Goal: Information Seeking & Learning: Understand process/instructions

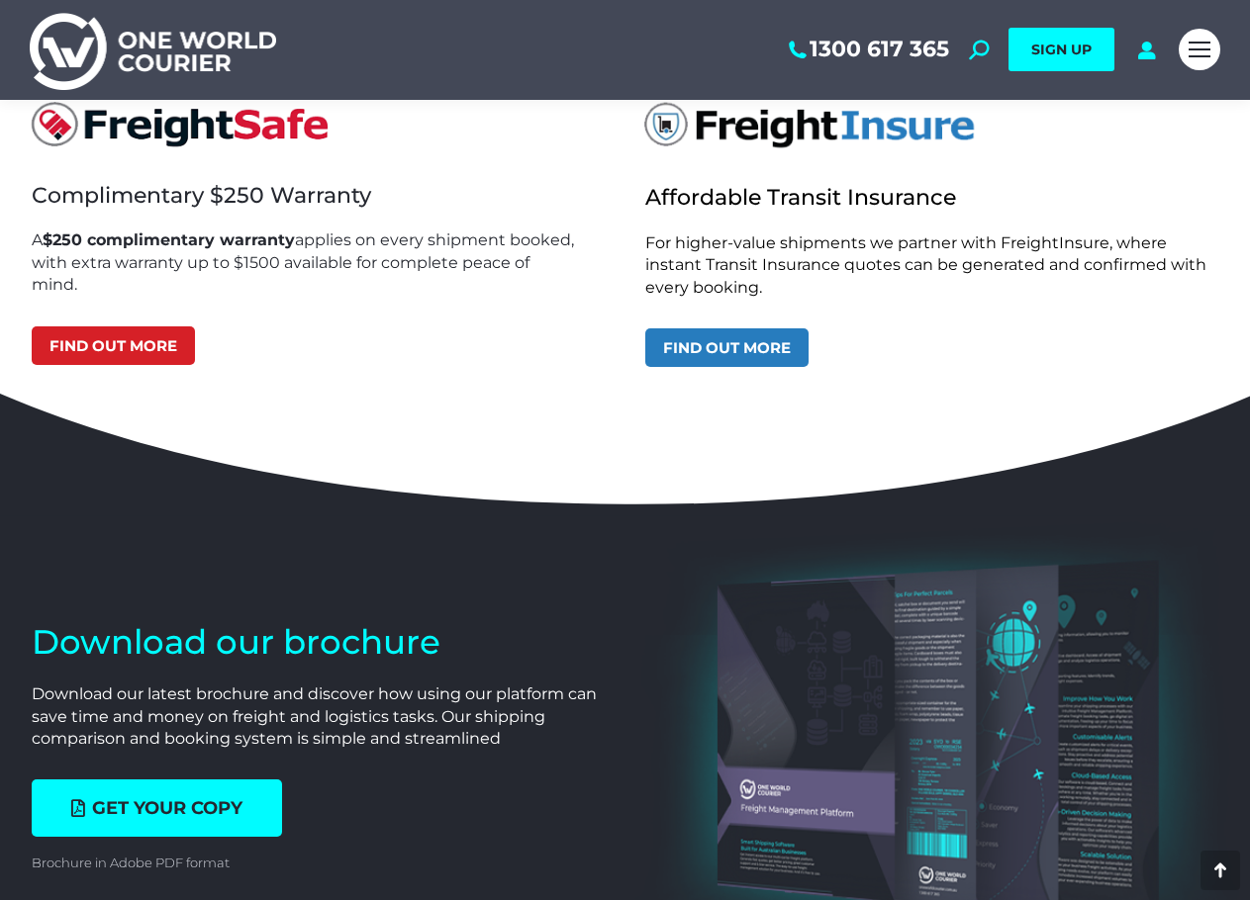
scroll to position [5992, 0]
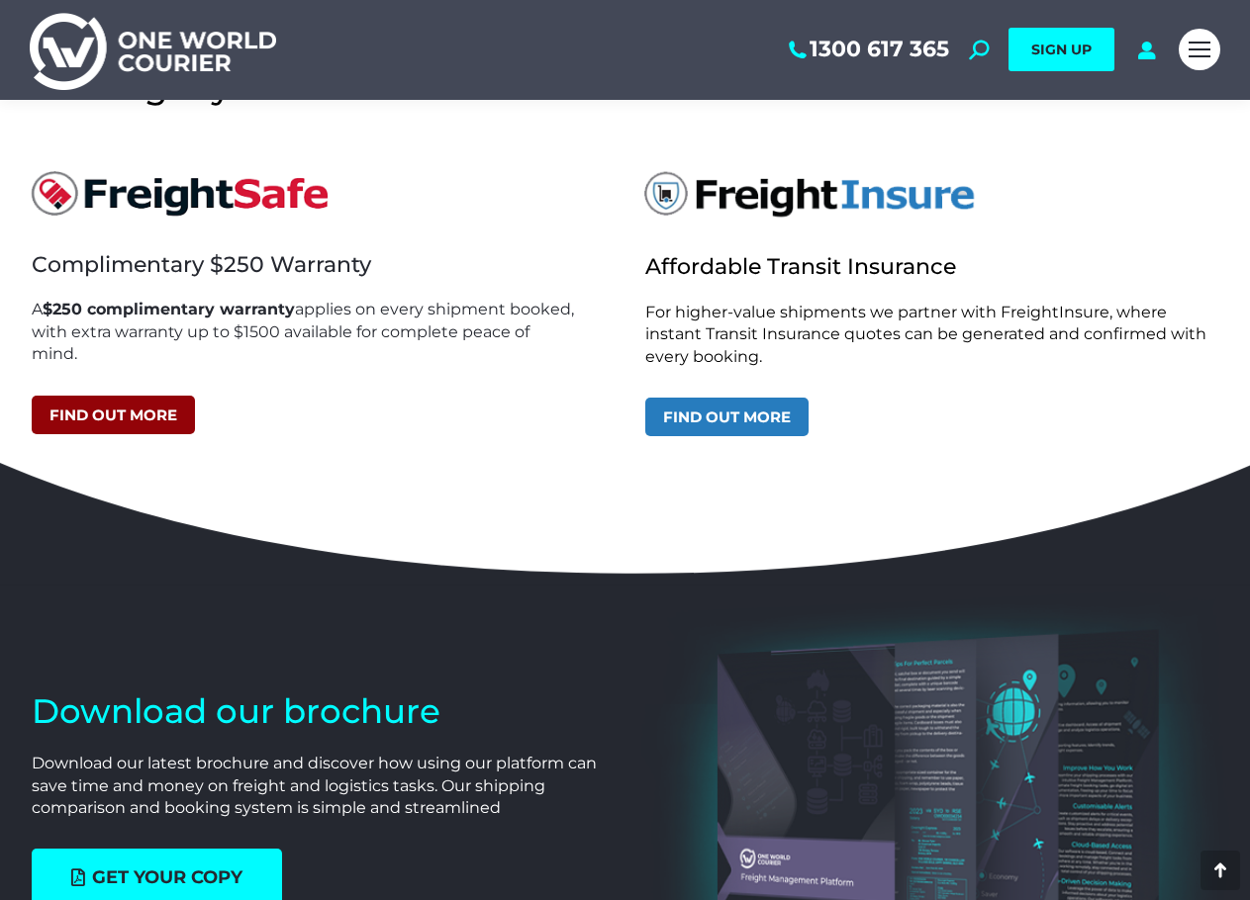
click at [165, 418] on link "Find out more" at bounding box center [113, 415] width 163 height 39
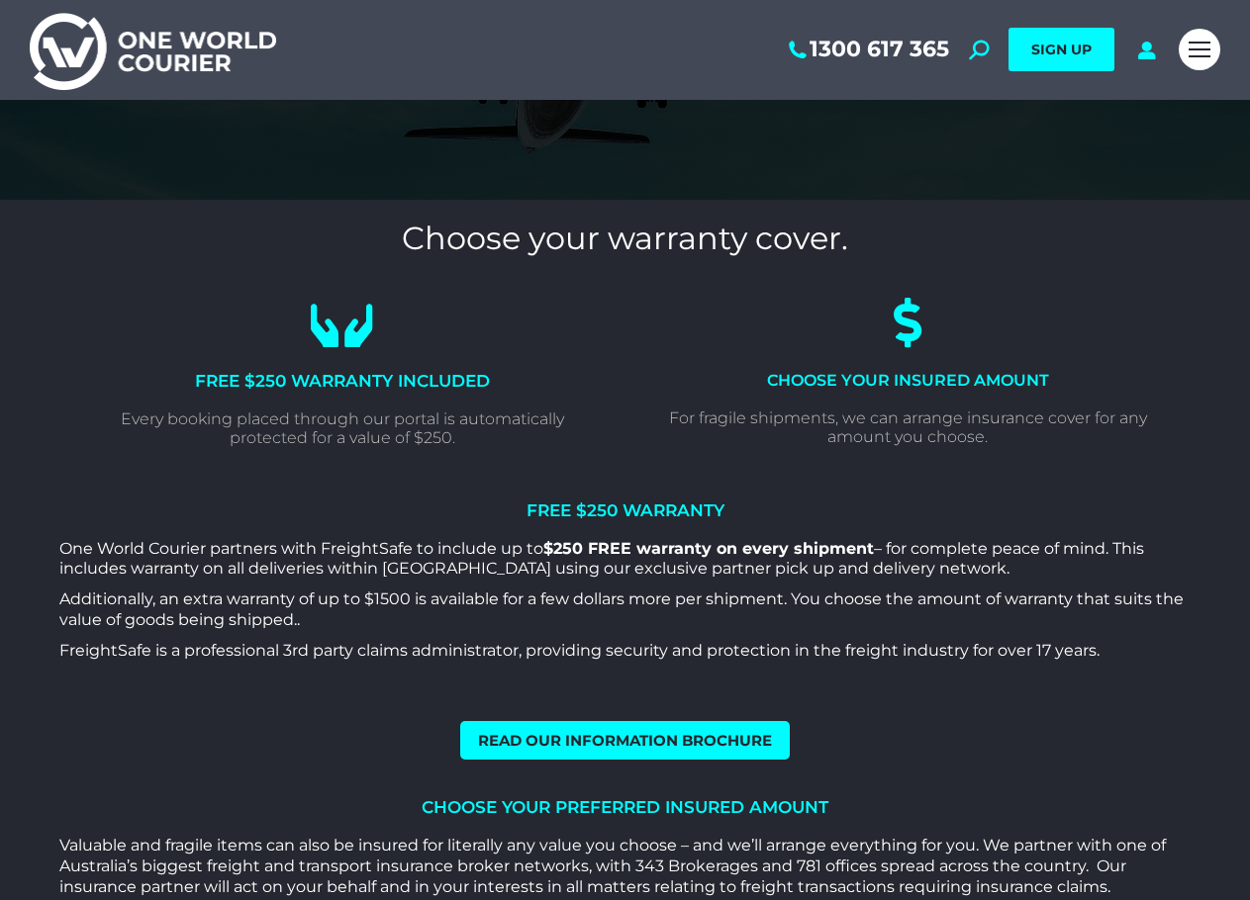
scroll to position [340, 0]
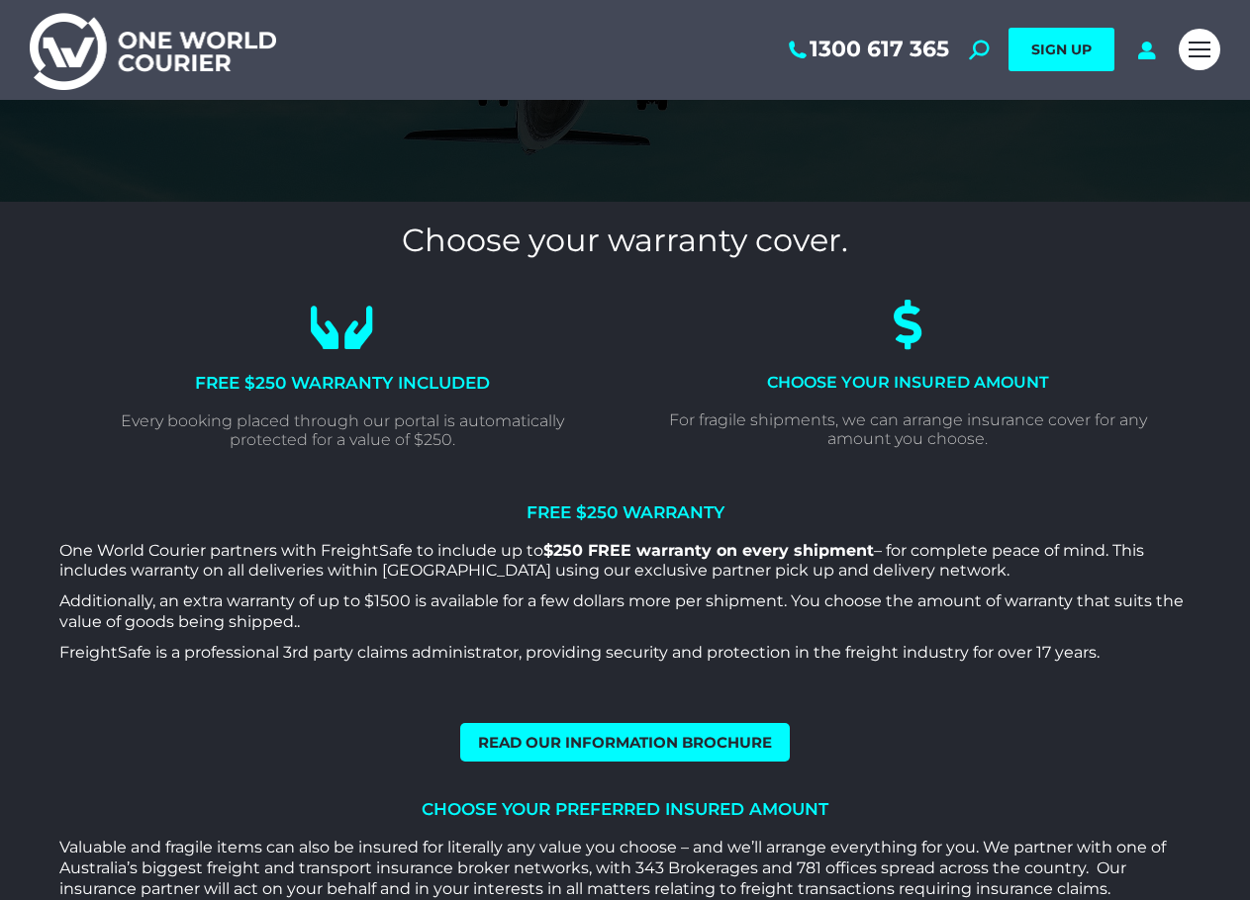
click at [611, 512] on h3 "FREE $250 Warranty" at bounding box center [624, 513] width 1131 height 17
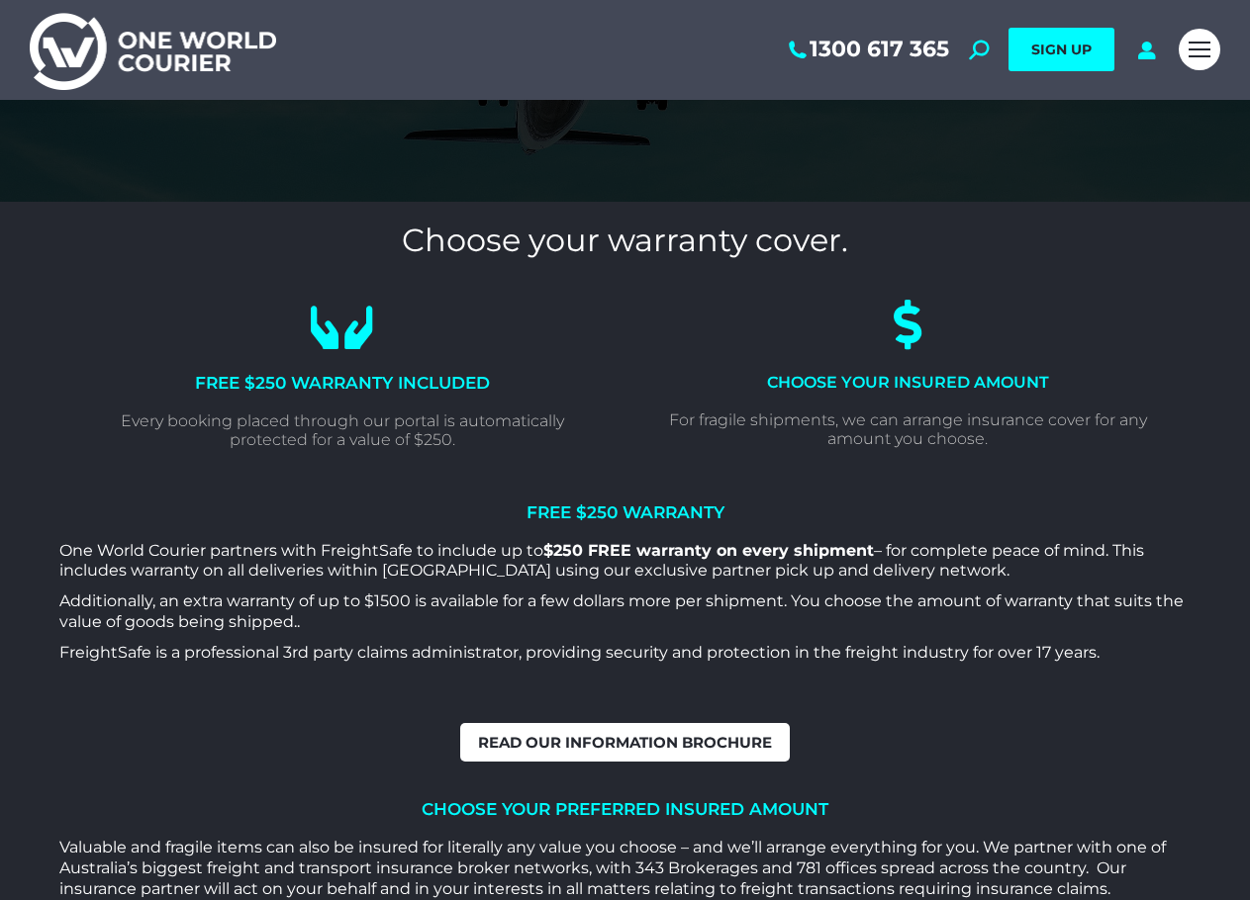
click at [539, 735] on span "Read our information brochure" at bounding box center [625, 742] width 294 height 15
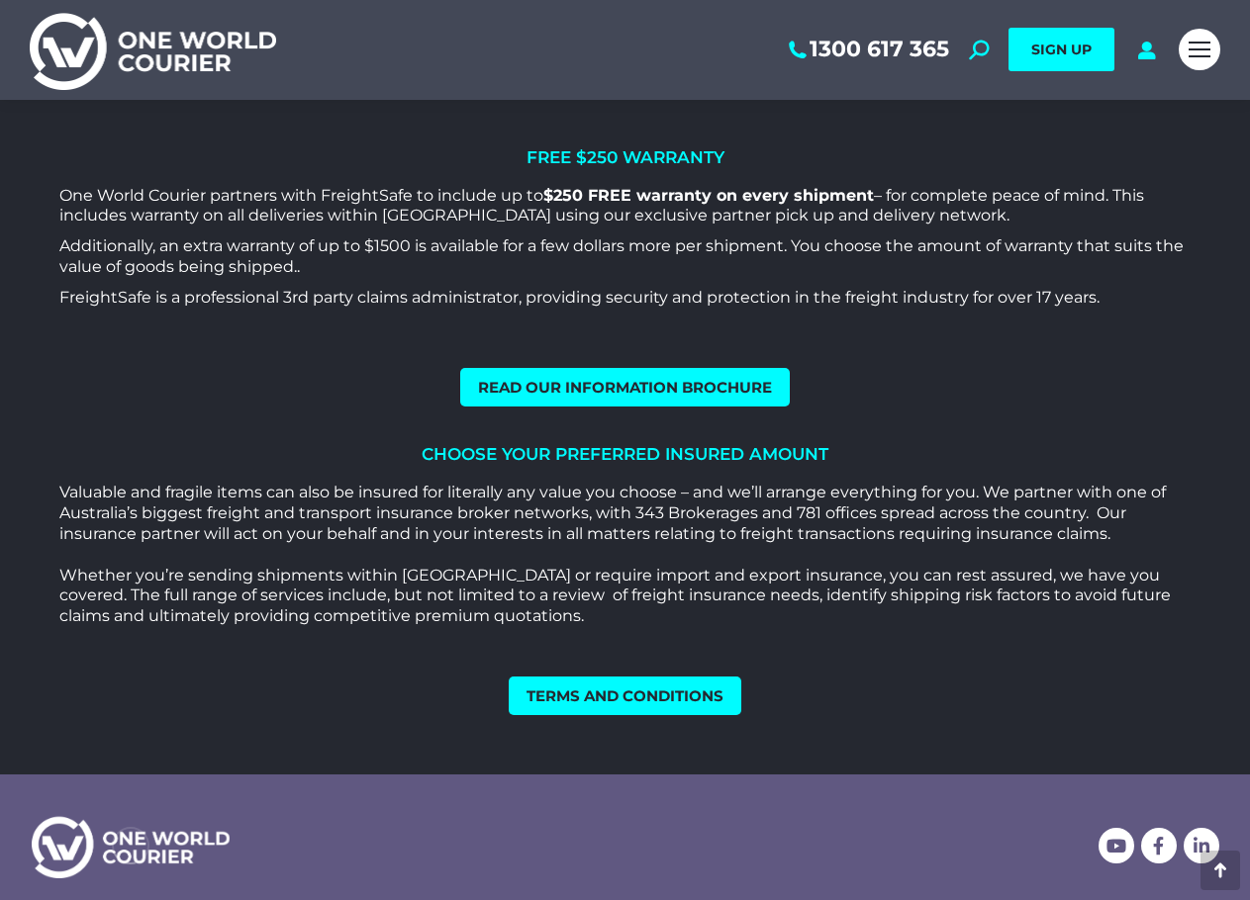
scroll to position [724, 0]
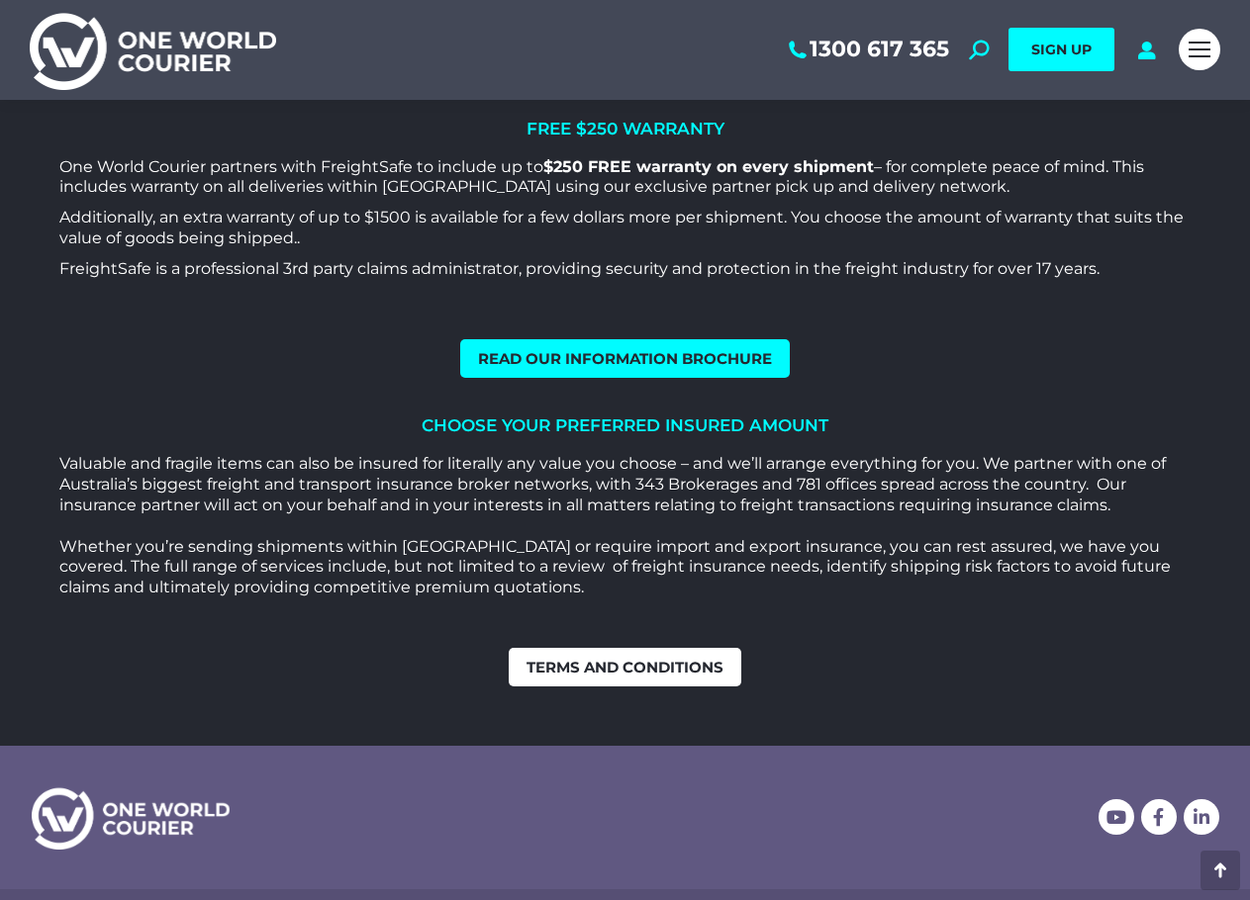
click at [645, 674] on span "Terms and Conditions" at bounding box center [624, 667] width 197 height 15
click at [1219, 56] on div at bounding box center [1199, 50] width 42 height 100
click at [1203, 56] on div "Mobile menu icon" at bounding box center [1199, 50] width 22 height 16
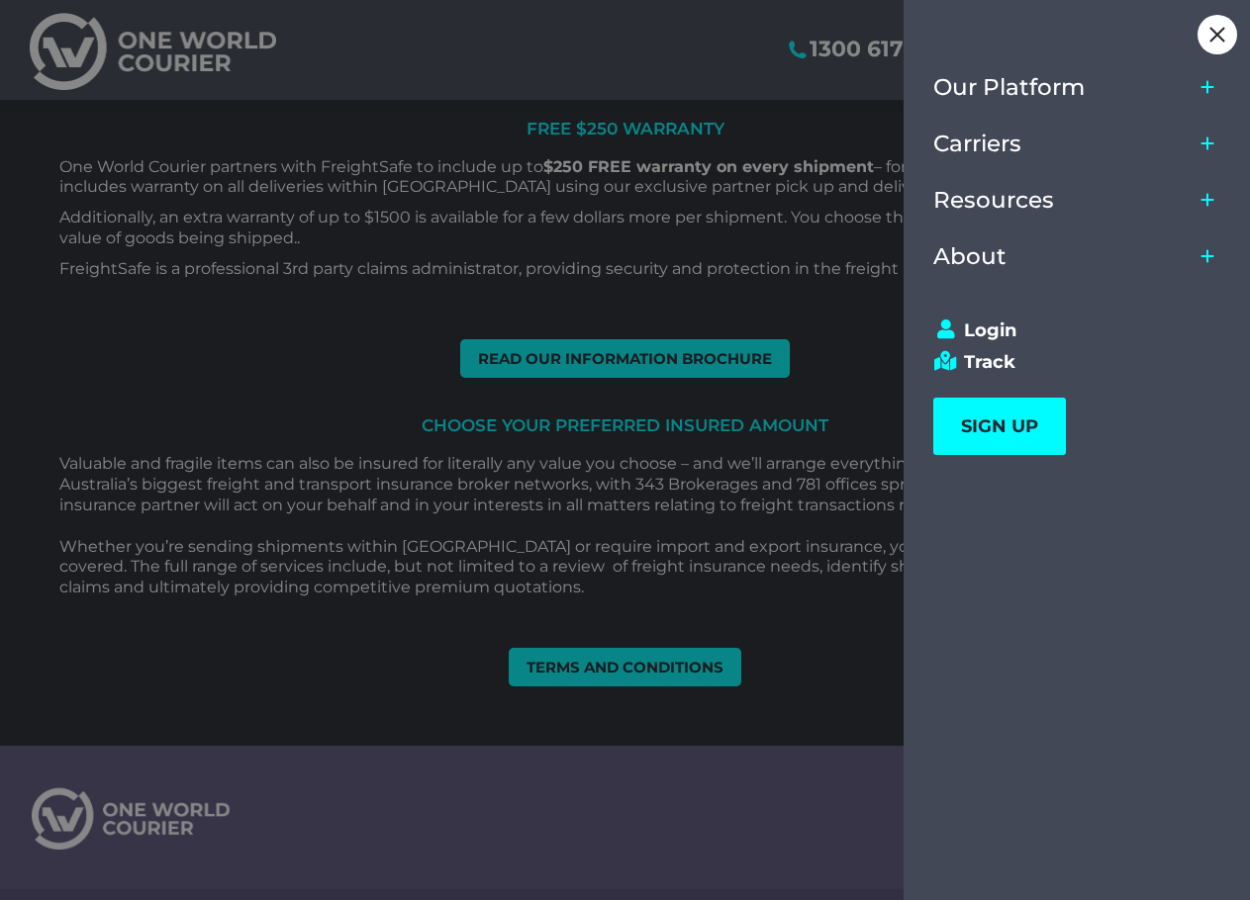
click at [643, 198] on div at bounding box center [625, 450] width 1250 height 900
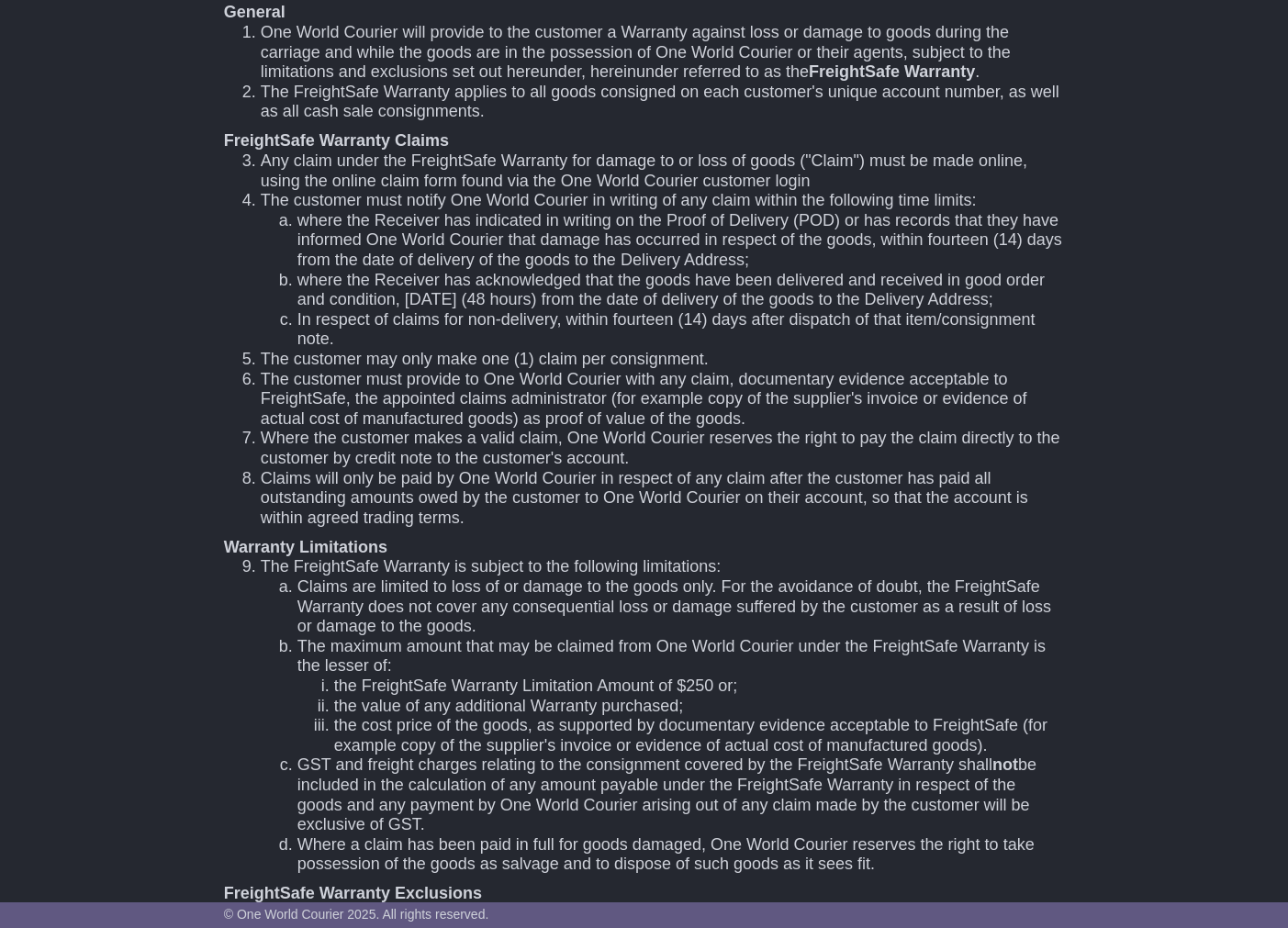
scroll to position [604, 0]
